Goal: Information Seeking & Learning: Learn about a topic

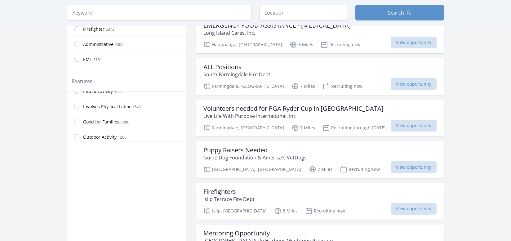
scroll to position [41, 0]
click at [78, 117] on input "Good for Families 1280" at bounding box center [76, 118] width 5 height 5
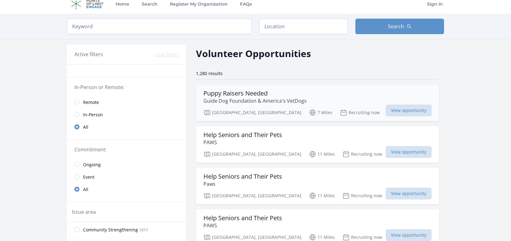
scroll to position [0, 0]
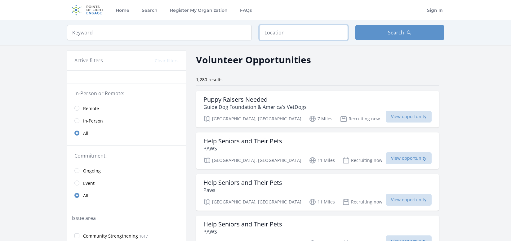
click at [286, 34] on input "text" at bounding box center [303, 32] width 89 height 15
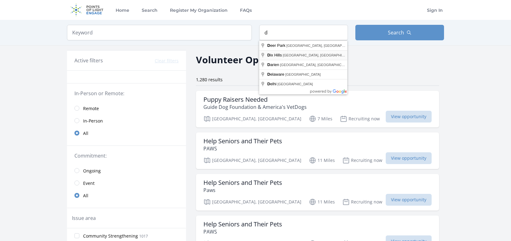
type input "[PERSON_NAME][GEOGRAPHIC_DATA], [GEOGRAPHIC_DATA], [GEOGRAPHIC_DATA]"
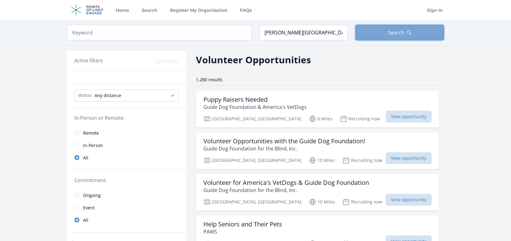
click at [387, 35] on button "Search" at bounding box center [399, 32] width 89 height 15
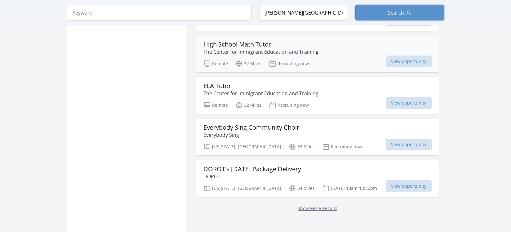
scroll to position [723, 0]
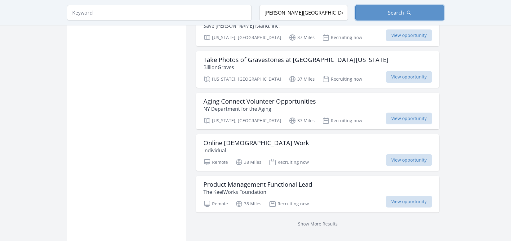
scroll to position [1519, 0]
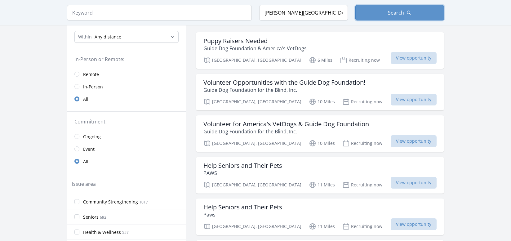
scroll to position [72, 0]
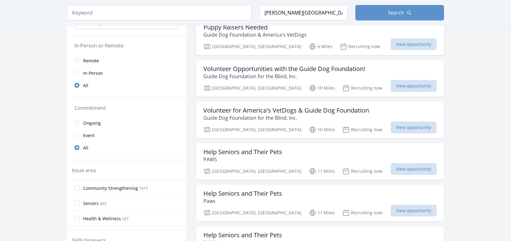
click at [79, 62] on link "Remote" at bounding box center [126, 60] width 119 height 12
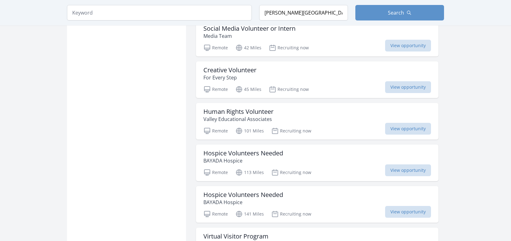
scroll to position [651, 0]
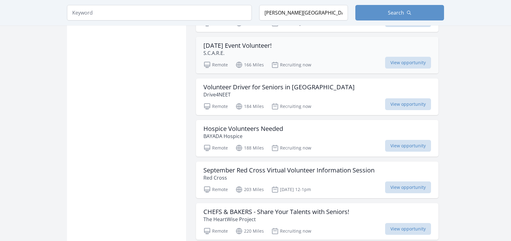
scroll to position [1085, 0]
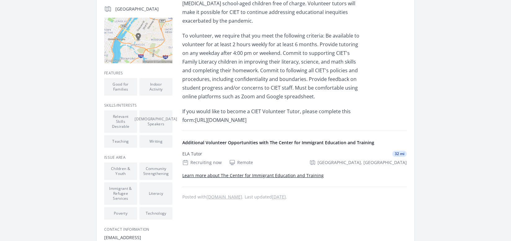
scroll to position [145, 0]
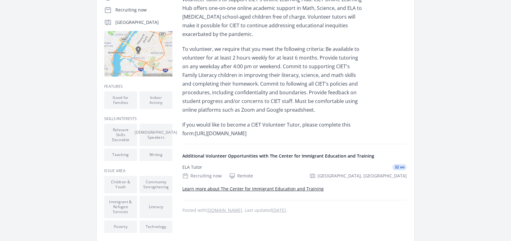
drag, startPoint x: 292, startPoint y: 133, endPoint x: 196, endPoint y: 134, distance: 96.1
click at [196, 134] on p "If you would like to become a CIET Volunteer Tutor, please complete this form:h…" at bounding box center [272, 128] width 181 height 17
